Goal: Task Accomplishment & Management: Manage account settings

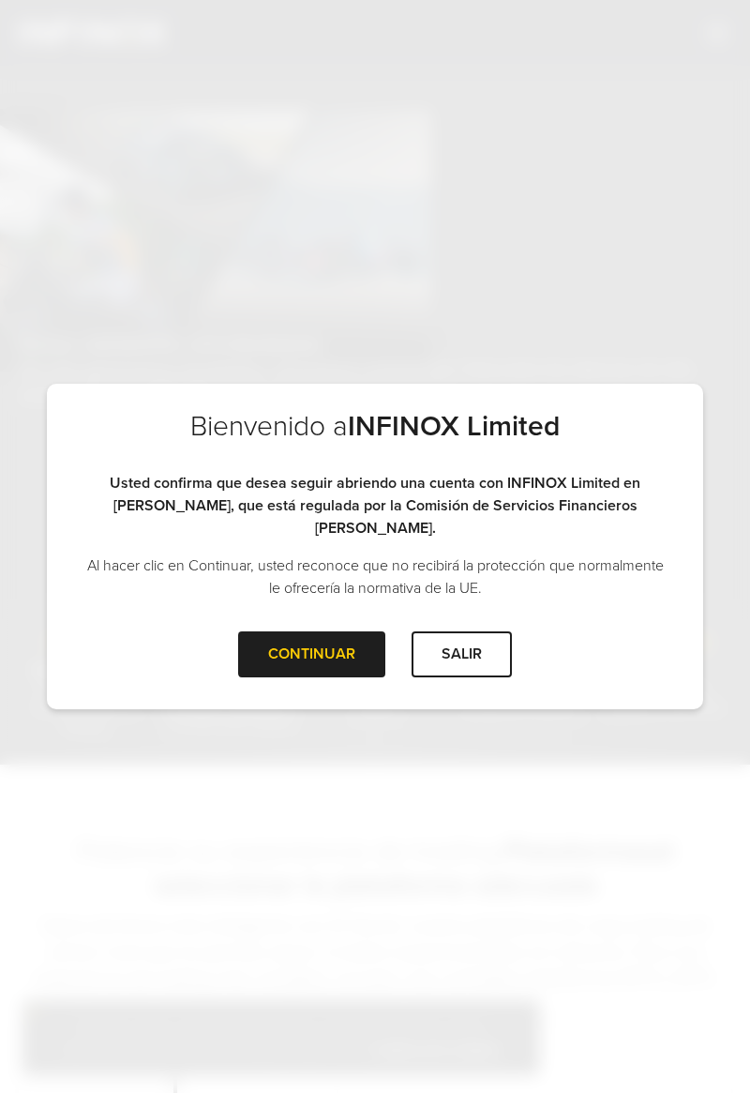
click at [331, 637] on div "CONTINUAR" at bounding box center [311, 654] width 147 height 46
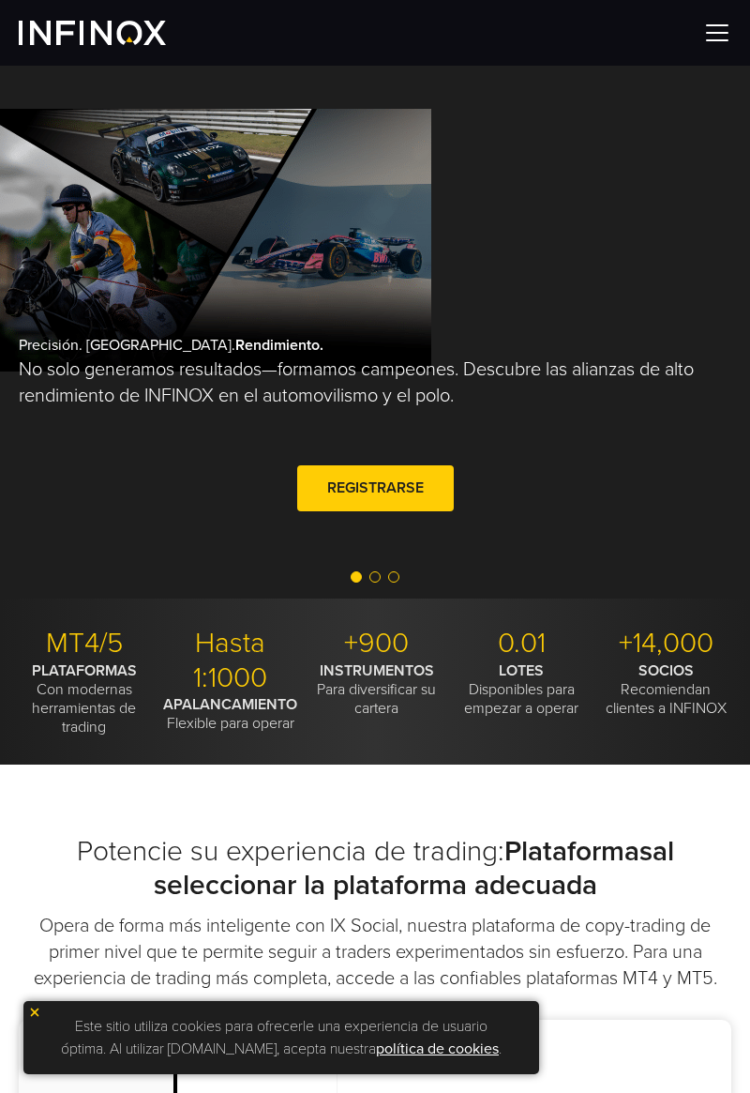
click at [730, 32] on img at bounding box center [718, 33] width 28 height 28
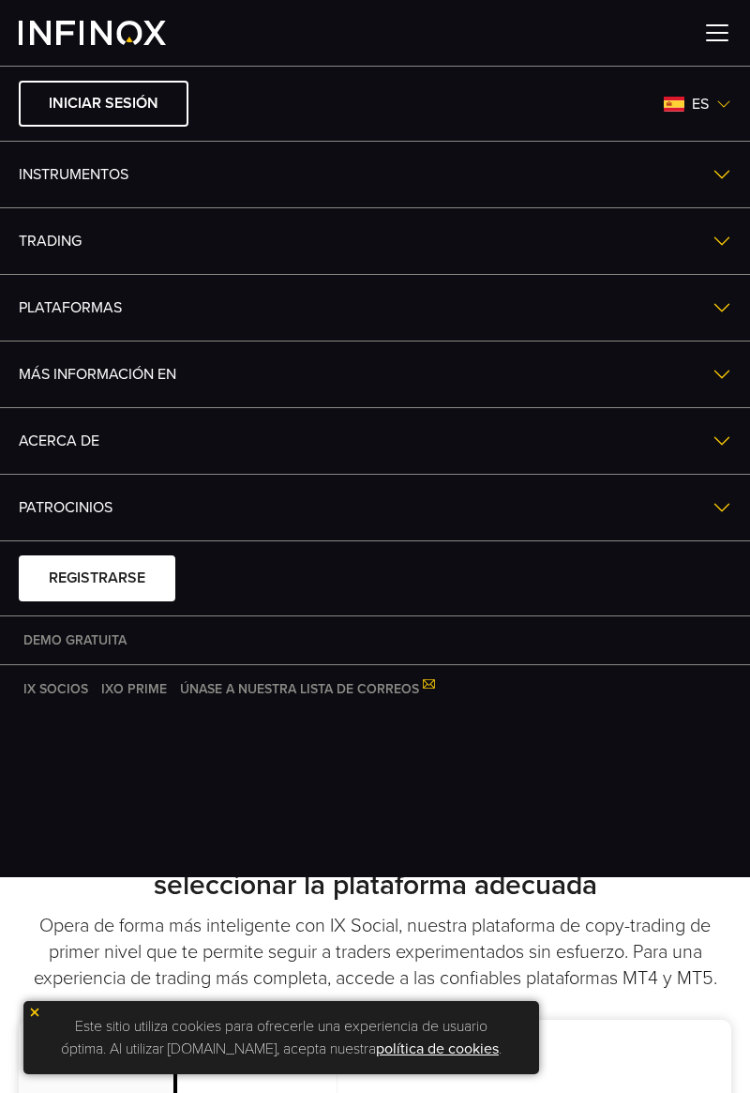
click at [126, 94] on link "Iniciar sesión" at bounding box center [104, 104] width 170 height 46
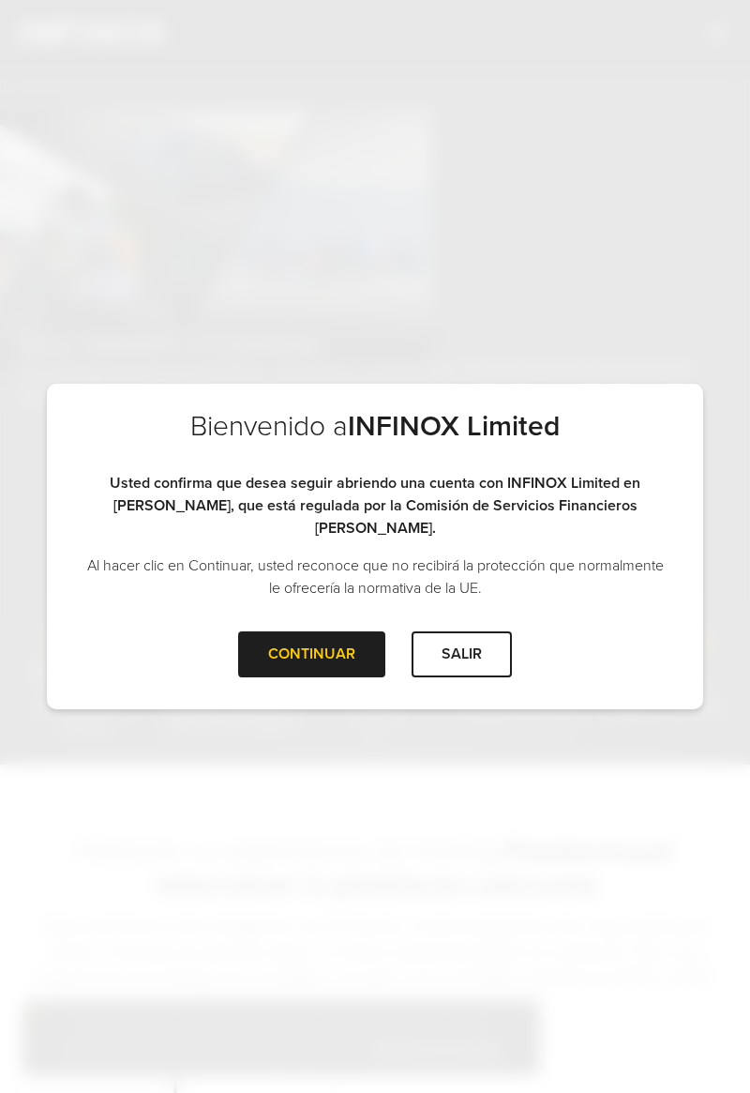
click at [330, 649] on div "CONTINUAR" at bounding box center [311, 654] width 147 height 46
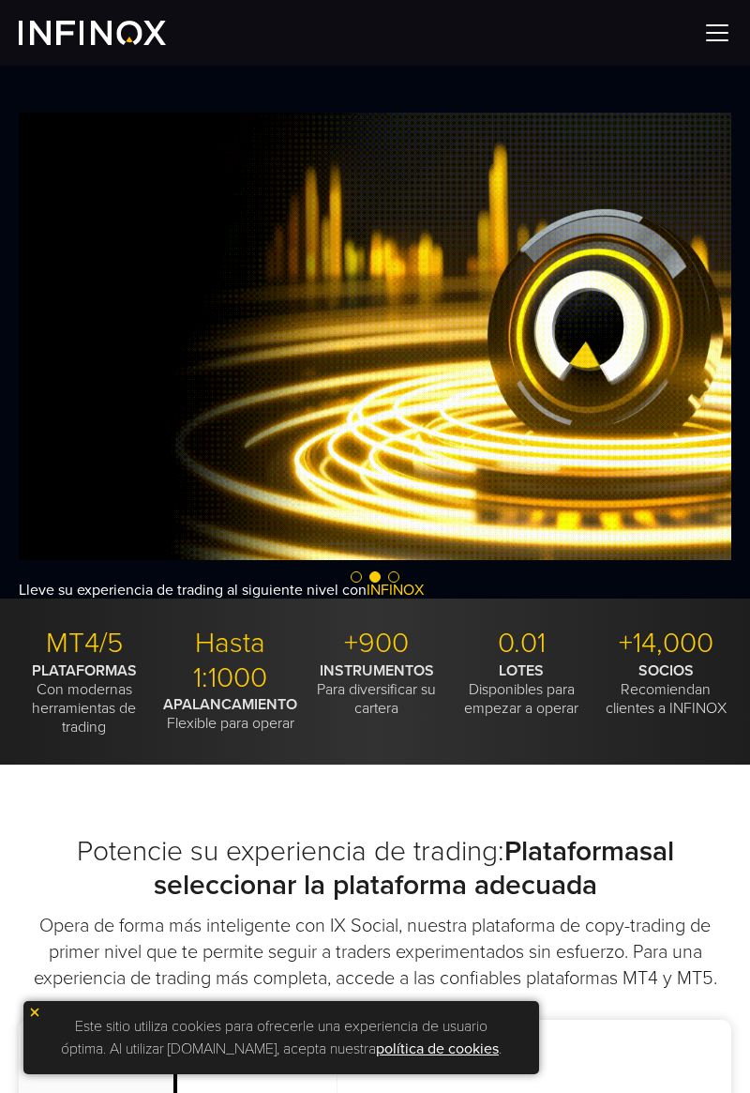
click at [728, 28] on img at bounding box center [718, 33] width 28 height 28
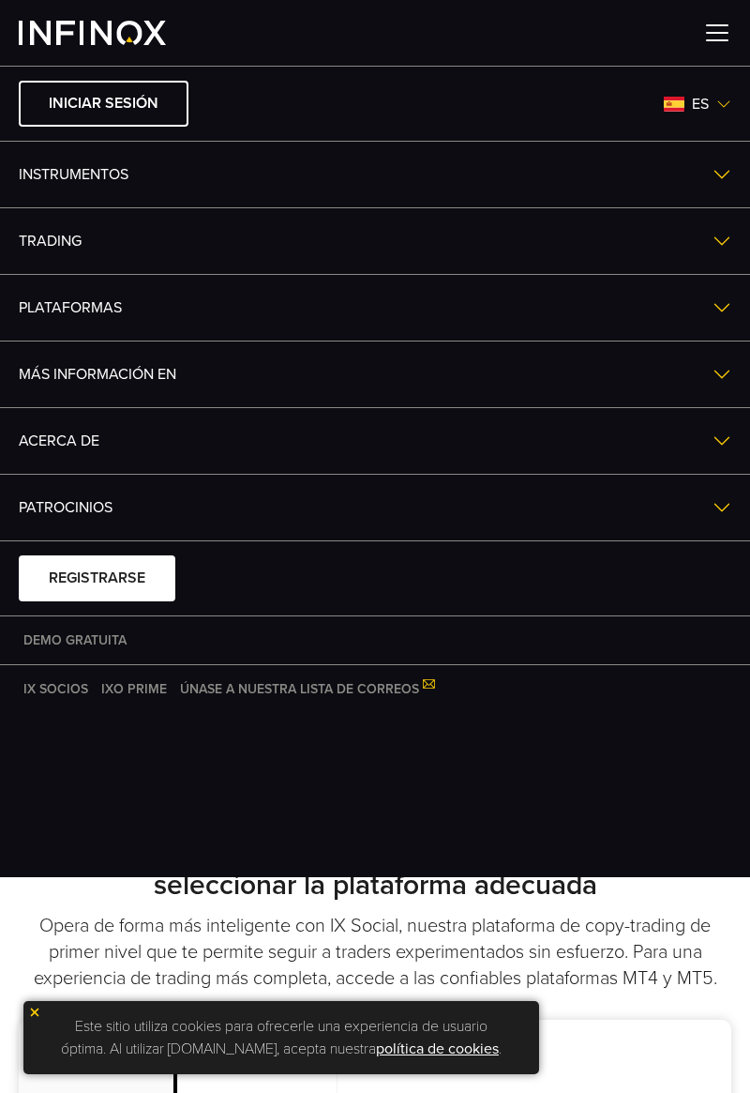
click at [127, 95] on link "Iniciar sesión" at bounding box center [104, 104] width 170 height 46
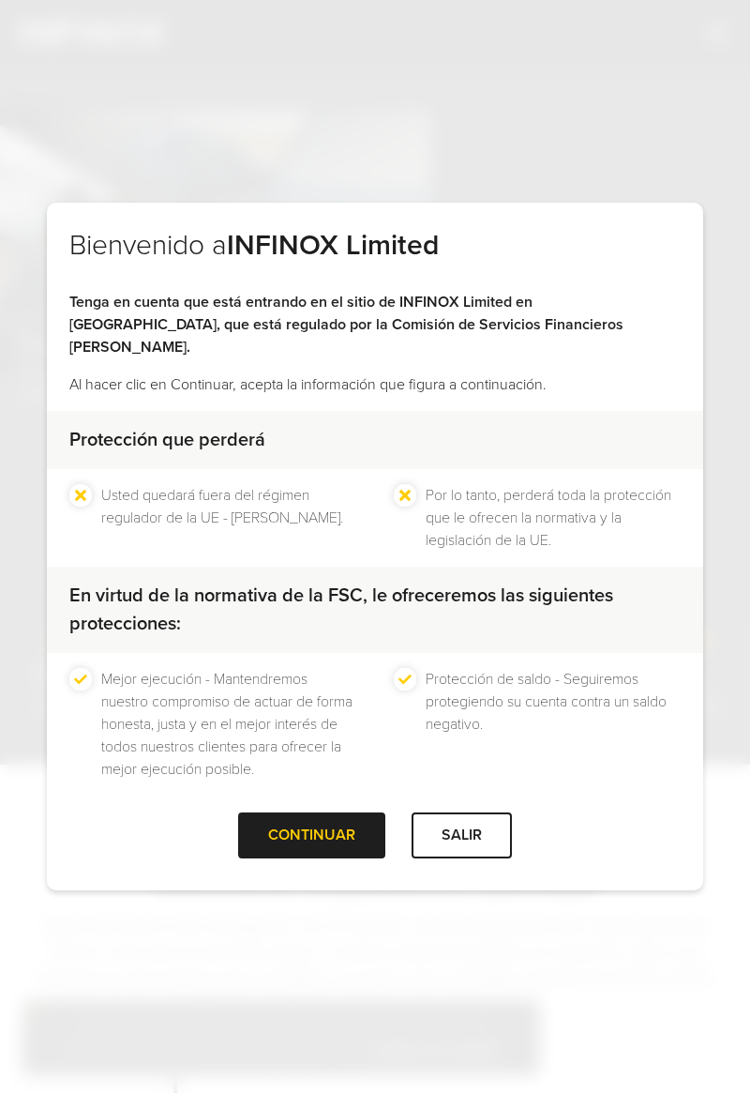
click at [330, 834] on div "CONTINUAR" at bounding box center [311, 835] width 147 height 46
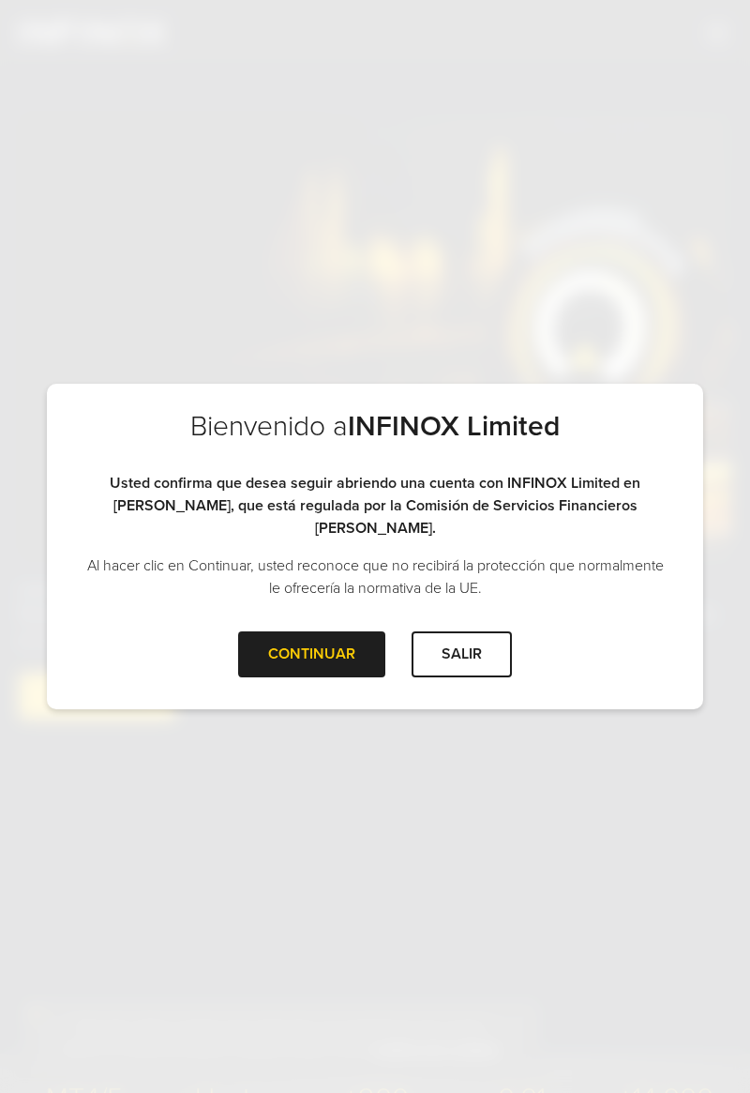
click at [745, 714] on div "Bienvenido a INFINOX Limited Tenga en cuenta que está entrando en el sitio de I…" at bounding box center [375, 546] width 750 height 1093
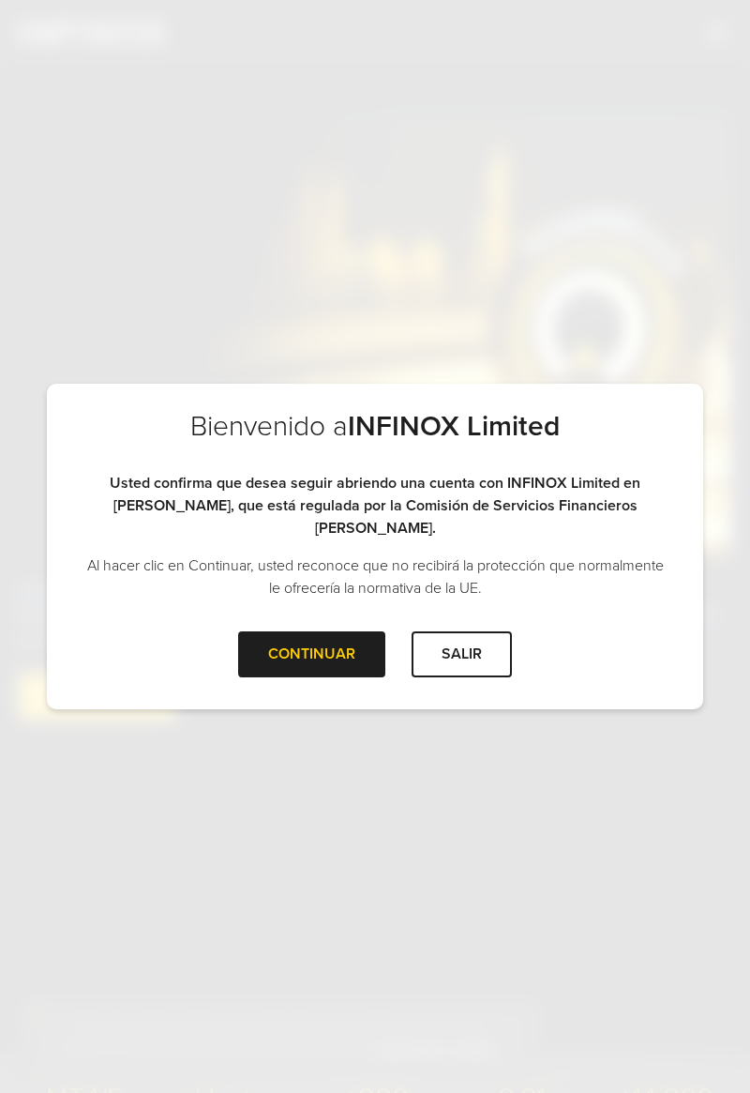
click at [321, 653] on div "CONTINUAR" at bounding box center [311, 654] width 147 height 46
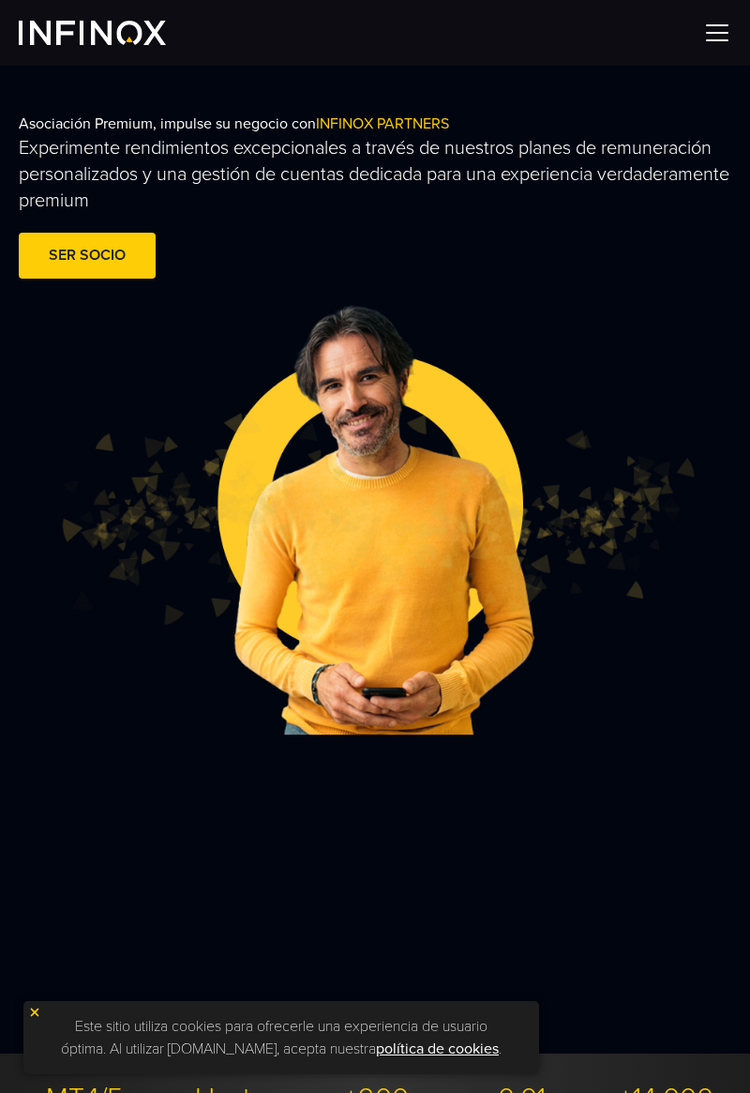
click at [31, 1029] on div "Este sitio utiliza cookies para ofrecerle una experiencia de usuario óptima. Al…" at bounding box center [281, 1037] width 516 height 73
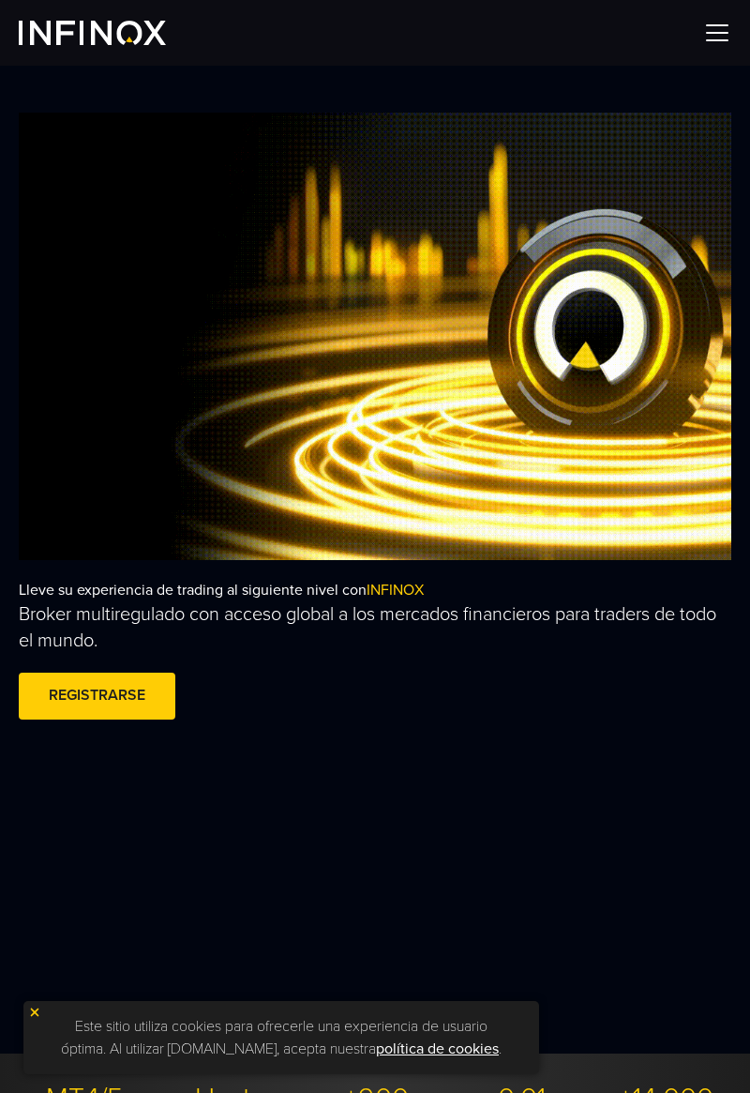
click at [719, 43] on img at bounding box center [718, 33] width 28 height 28
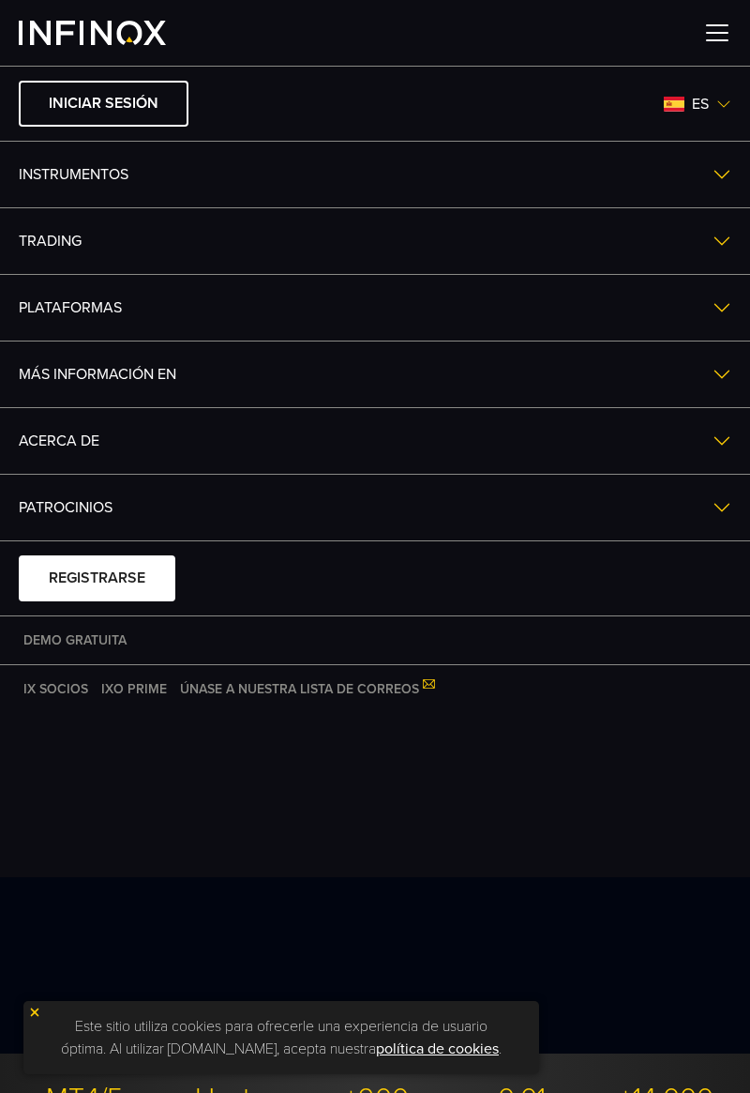
click at [116, 109] on link "Iniciar sesión" at bounding box center [104, 104] width 170 height 46
